Goal: Task Accomplishment & Management: Manage account settings

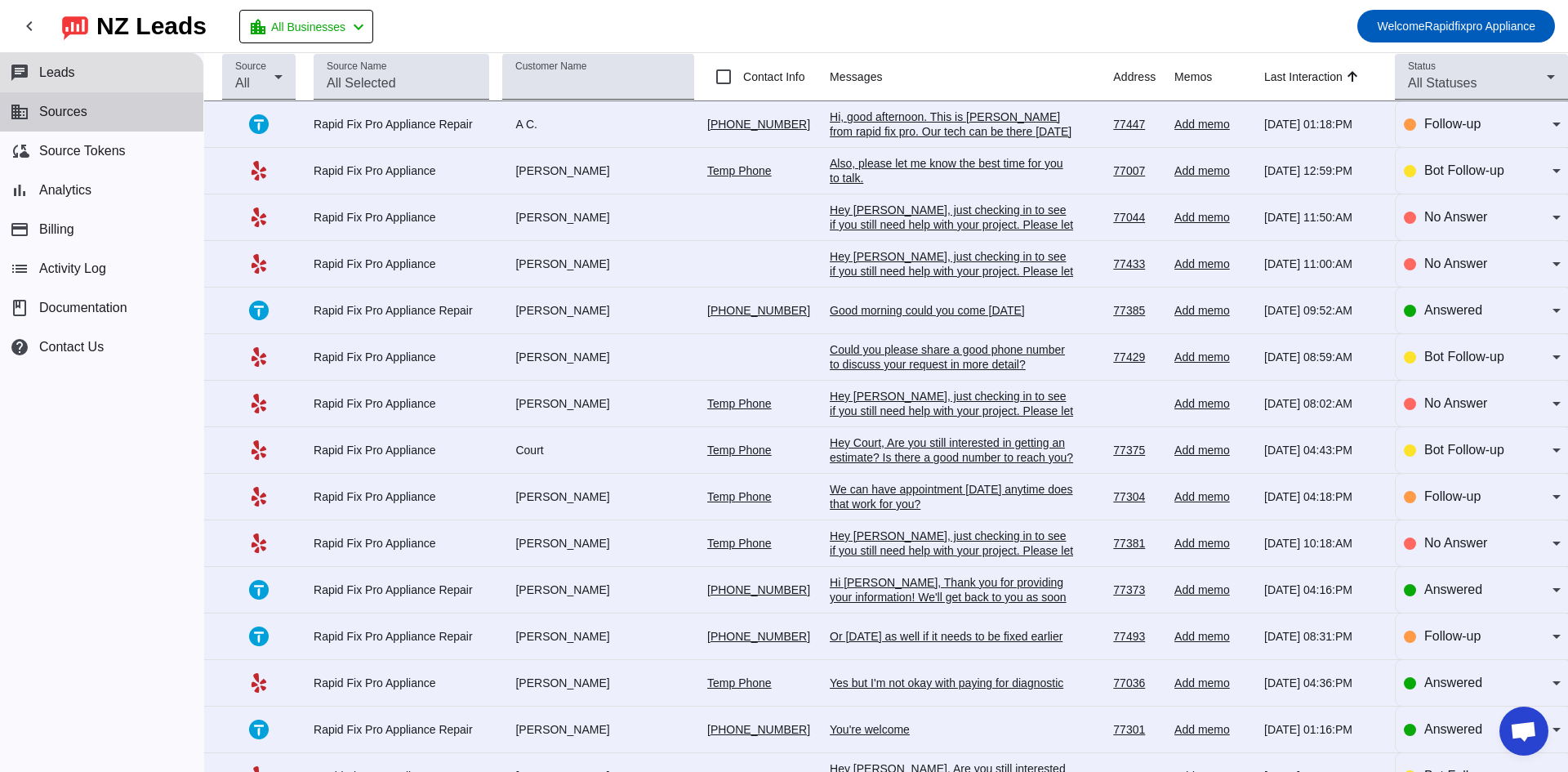
click at [82, 110] on span "Sources" at bounding box center [63, 112] width 48 height 15
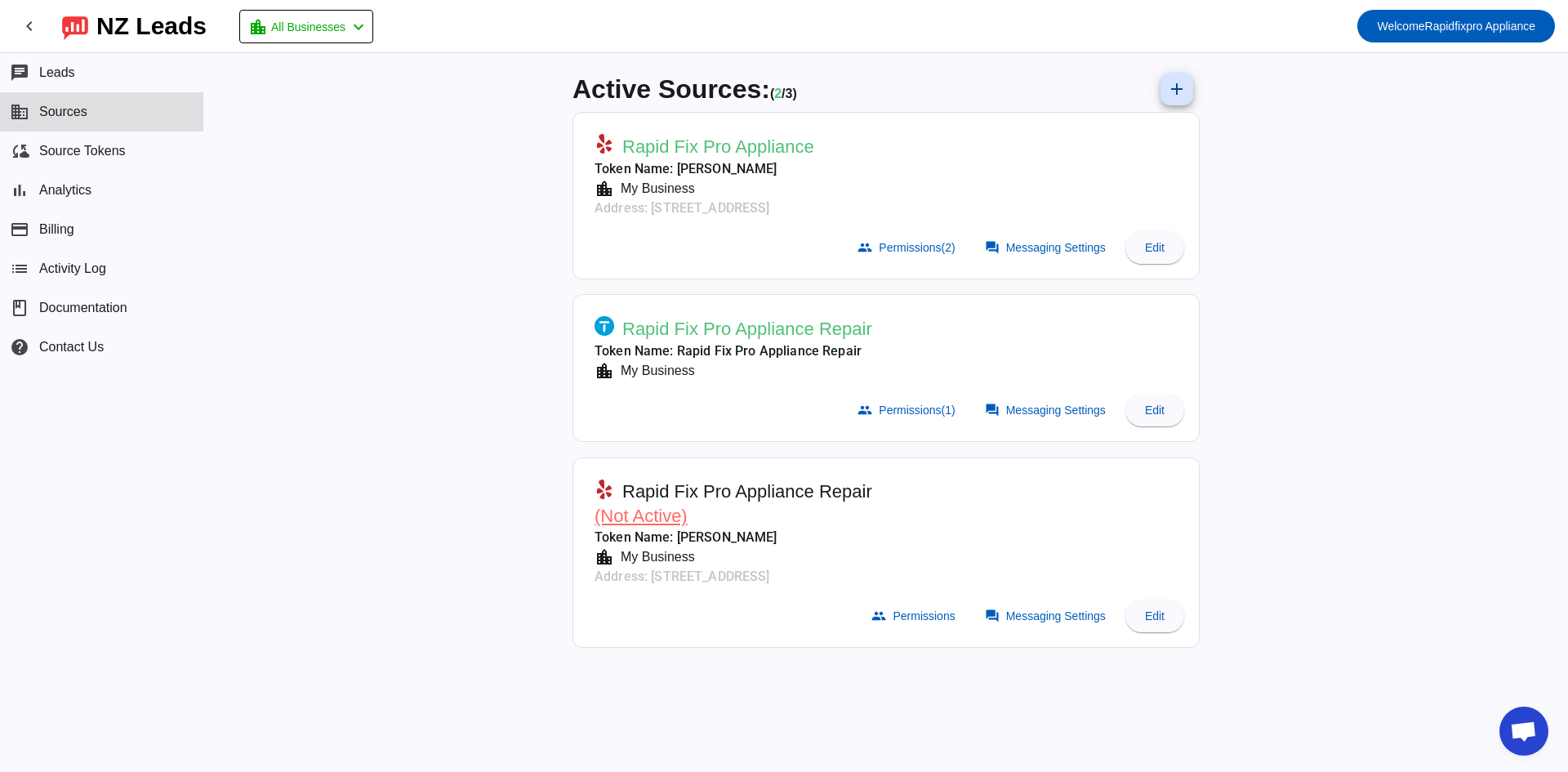
click at [694, 209] on mat-card-subtitle "Address: [STREET_ADDRESS]" at bounding box center [703, 209] width 220 height 20
click at [1061, 248] on span "Messaging Settings" at bounding box center [1055, 247] width 99 height 13
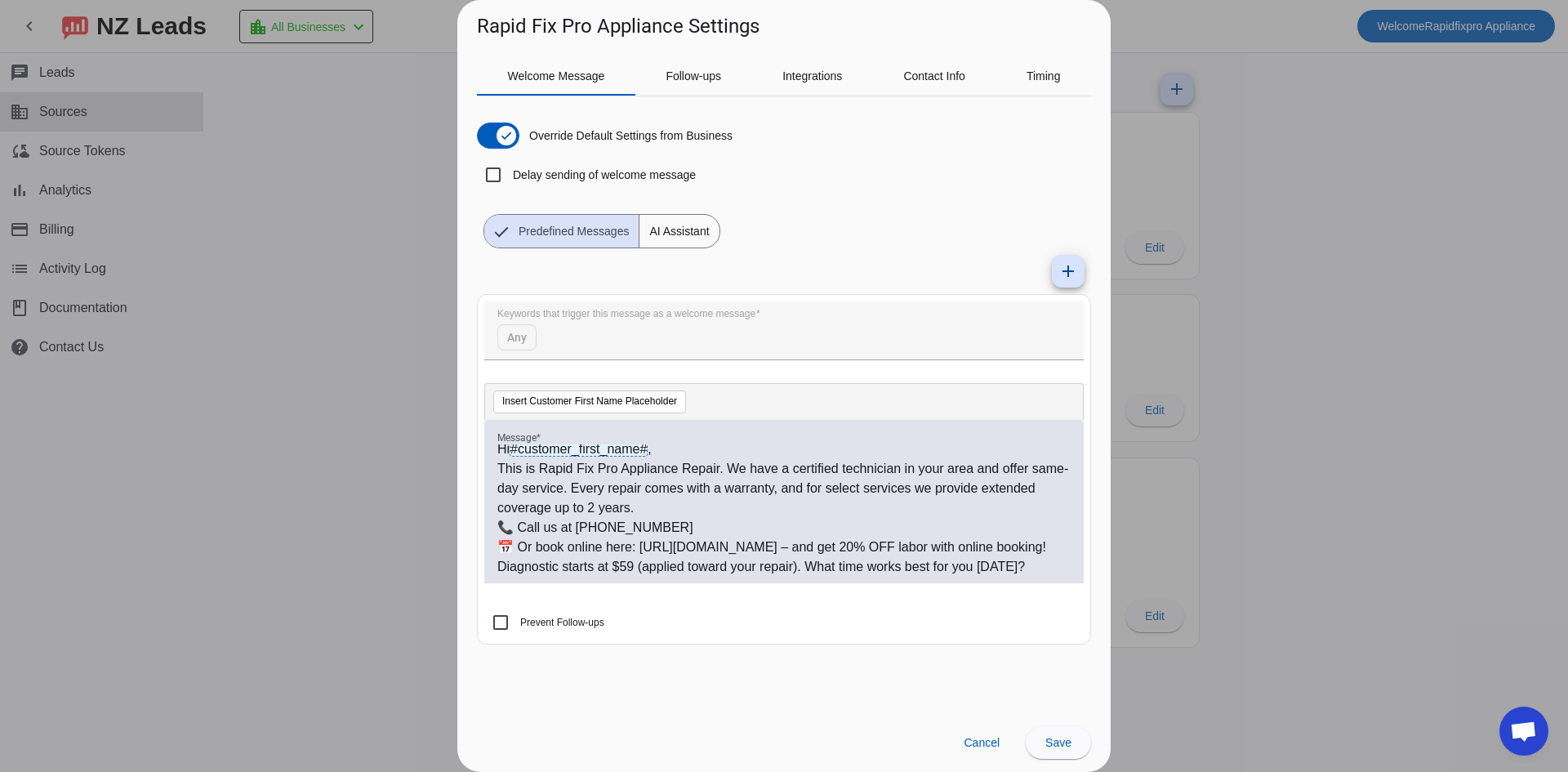
scroll to position [44, 0]
drag, startPoint x: 499, startPoint y: 547, endPoint x: 565, endPoint y: 547, distance: 66.0
click at [565, 547] on p "📅 Or book online here: [URL][DOMAIN_NAME] – and get 20% OFF labor with online b…" at bounding box center [784, 548] width 573 height 20
drag, startPoint x: 510, startPoint y: 564, endPoint x: 1014, endPoint y: 555, distance: 504.1
click at [1014, 555] on div "Hi #customer_first_name# , This is Rapid Fix Pro Appliance Repair. We have a ce…" at bounding box center [784, 510] width 573 height 132
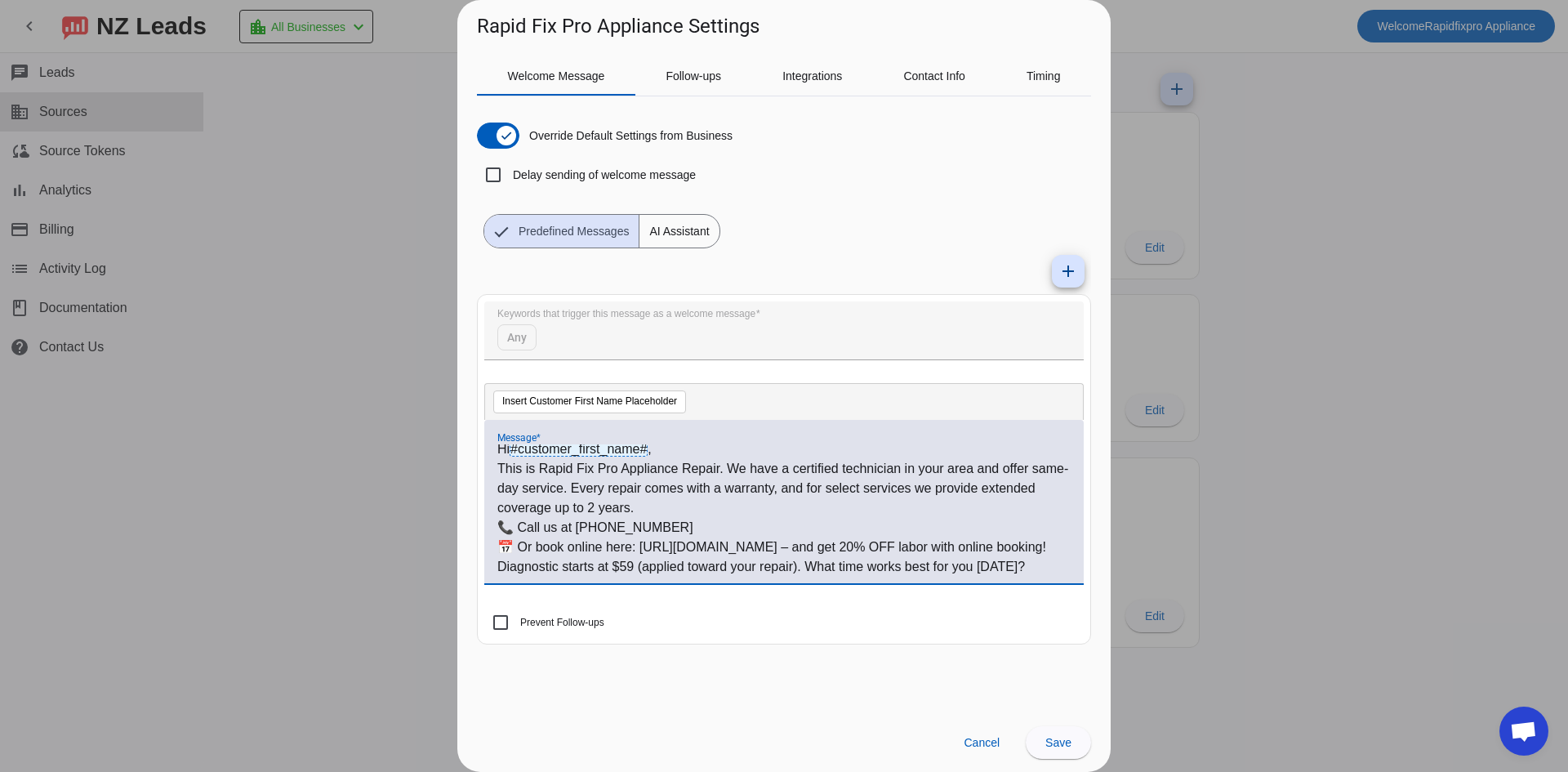
scroll to position [0, 0]
click at [703, 68] on span "Follow-ups" at bounding box center [692, 76] width 56 height 39
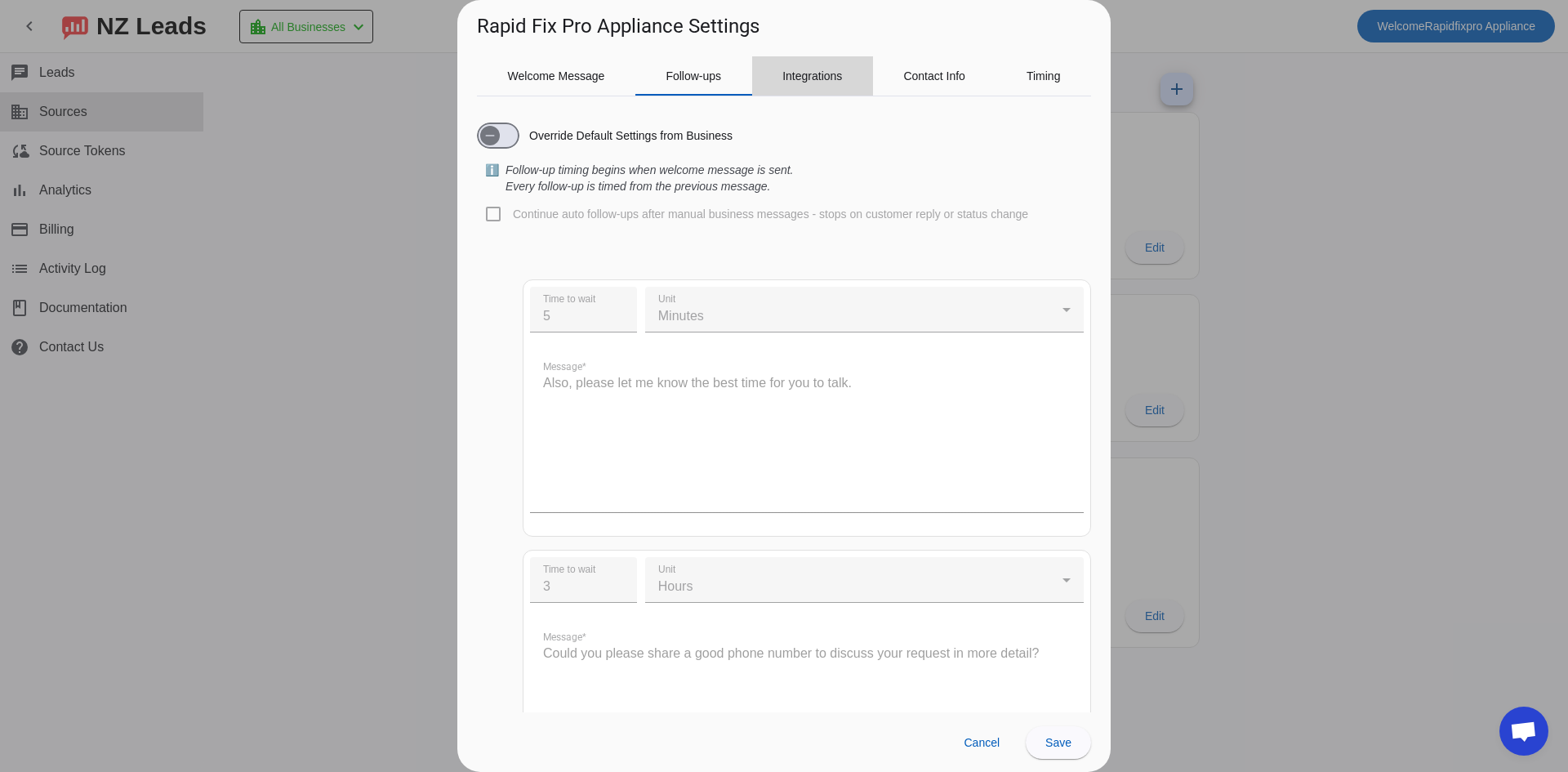
click at [821, 82] on span "Integrations" at bounding box center [812, 76] width 59 height 12
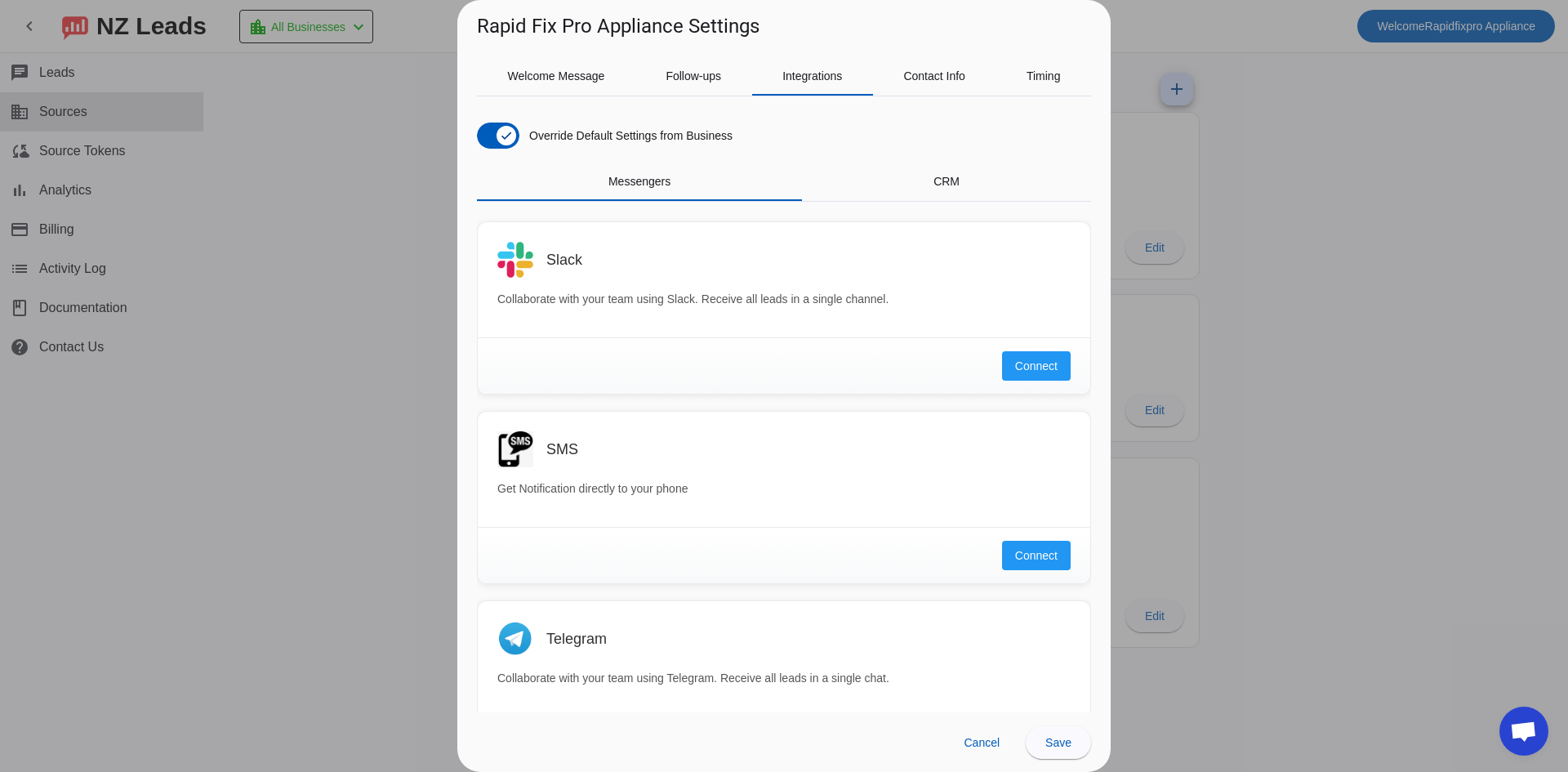
click at [970, 203] on div "Slack Collaborate with your team using Slack. Receive all leads in a single cha…" at bounding box center [784, 585] width 614 height 767
click at [958, 185] on div "CRM" at bounding box center [946, 180] width 289 height 39
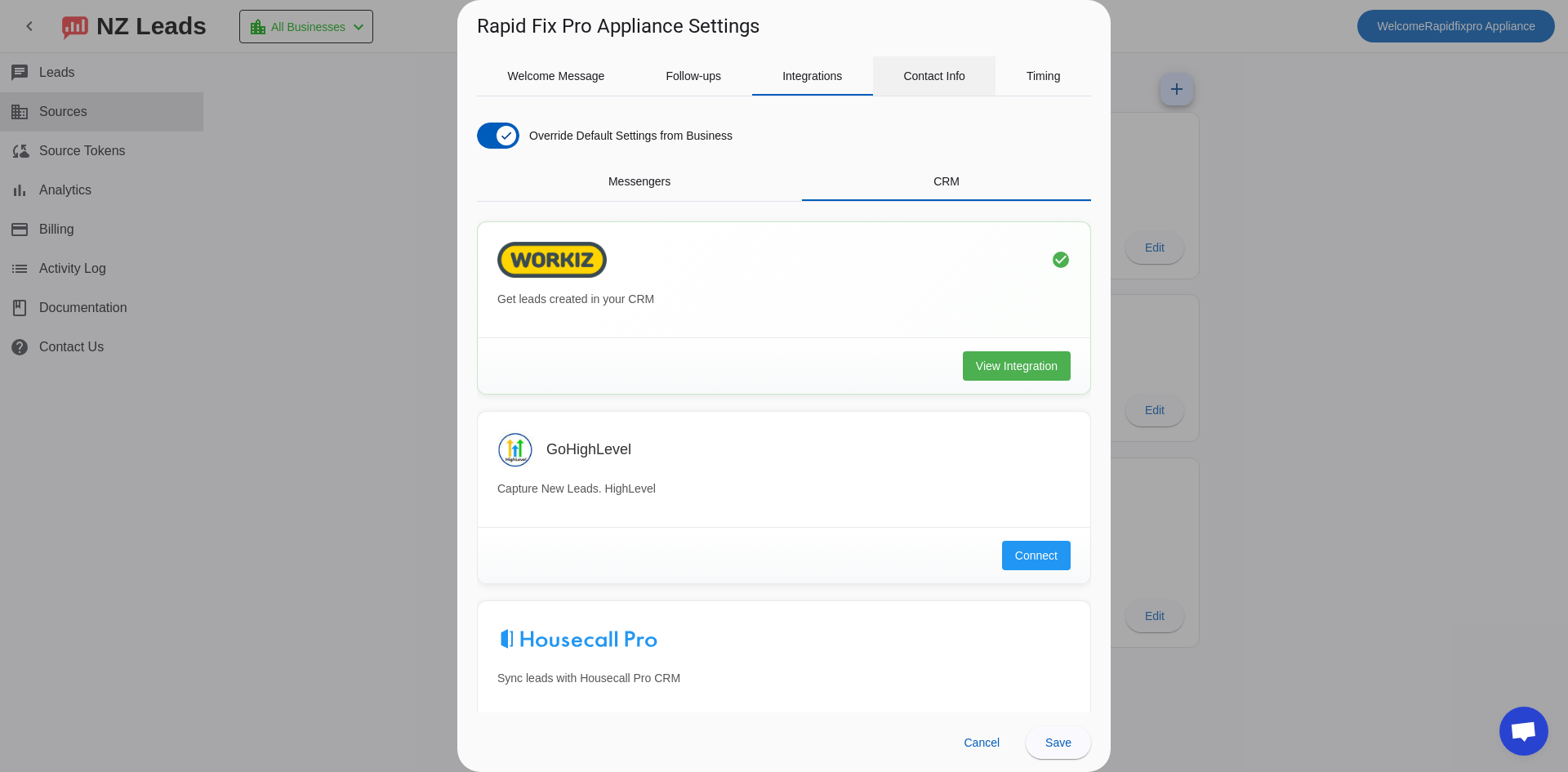
click at [961, 67] on span "Contact Info" at bounding box center [934, 76] width 62 height 39
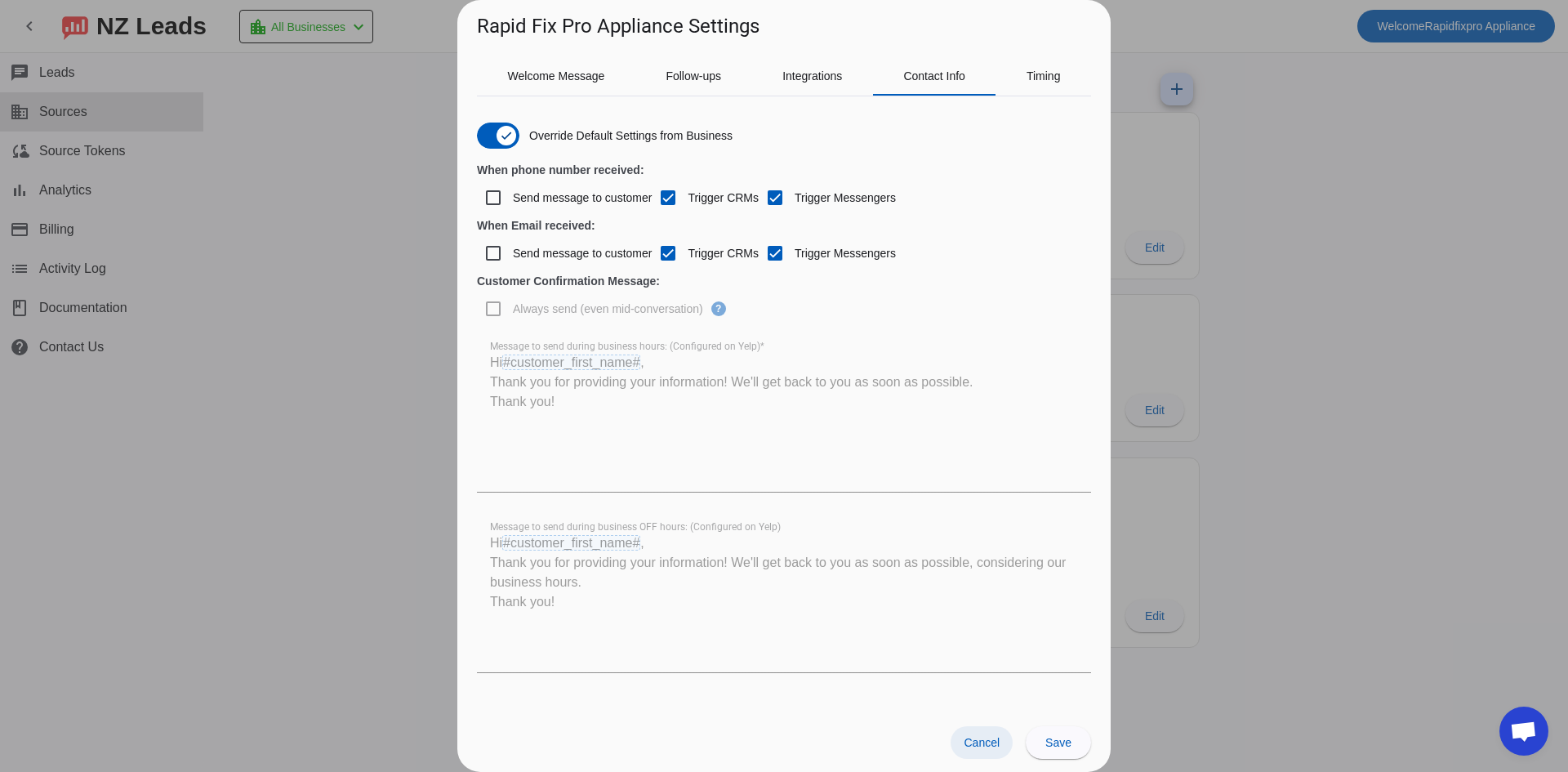
click at [989, 739] on span "Cancel" at bounding box center [981, 742] width 36 height 13
